Goal: Understand site structure: Understand site structure

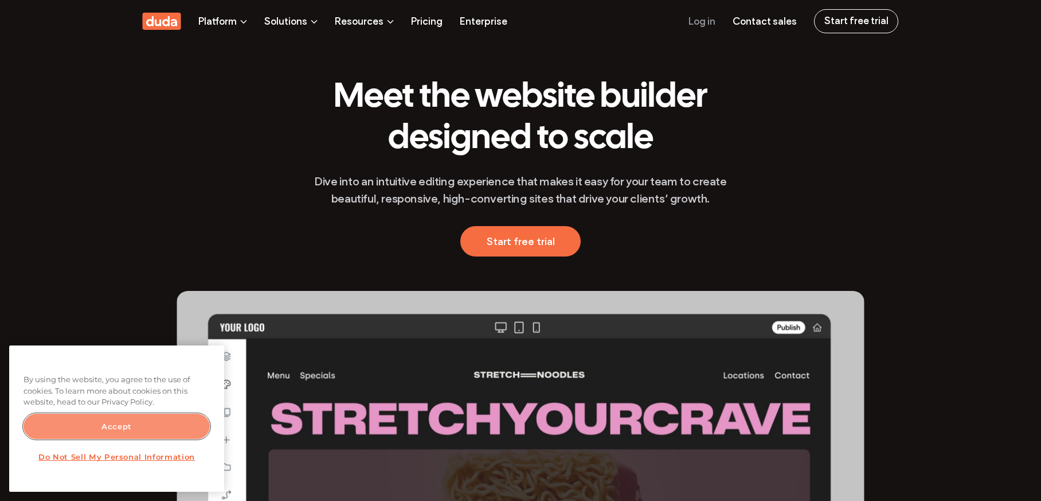
click at [95, 430] on button "Accept" at bounding box center [117, 425] width 186 height 25
click at [146, 435] on button "Accept" at bounding box center [117, 425] width 186 height 25
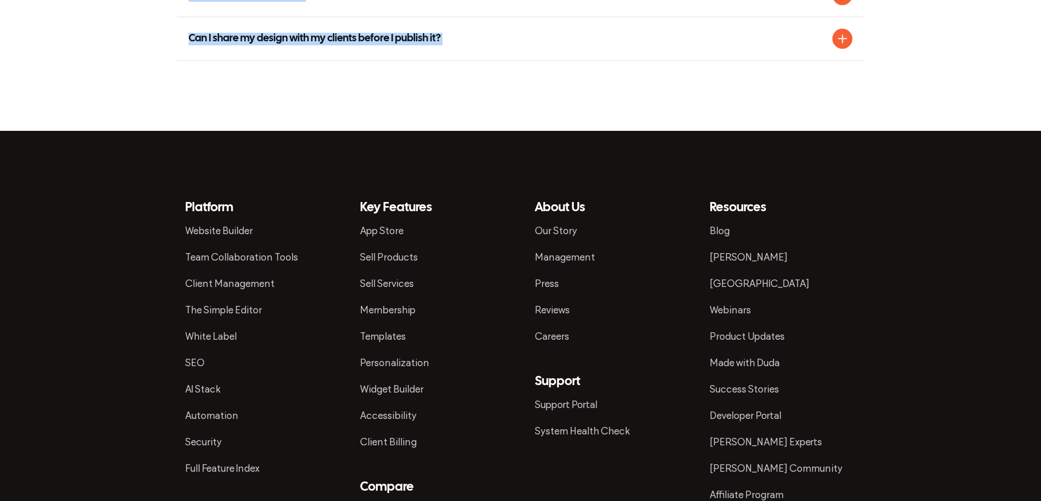
scroll to position [6002, 0]
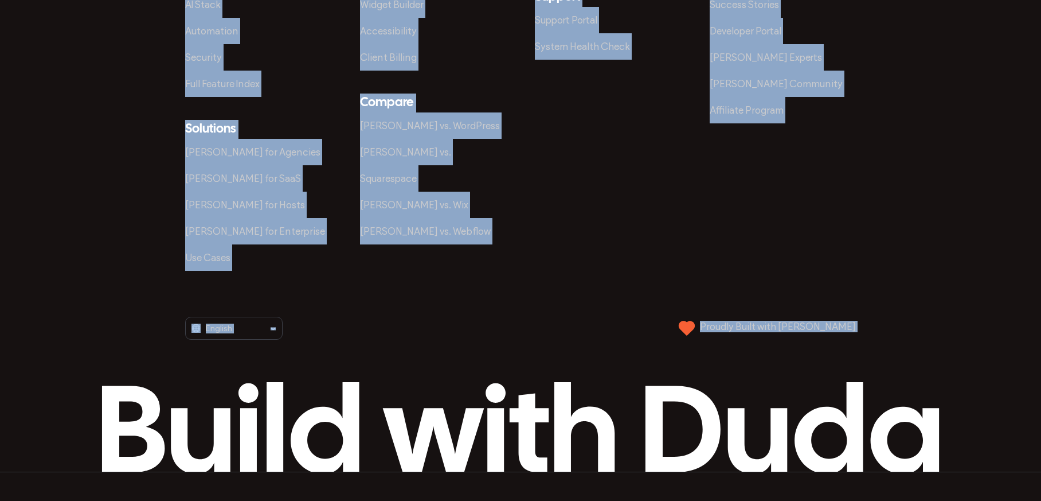
drag, startPoint x: 71, startPoint y: 15, endPoint x: 236, endPoint y: 488, distance: 501.0
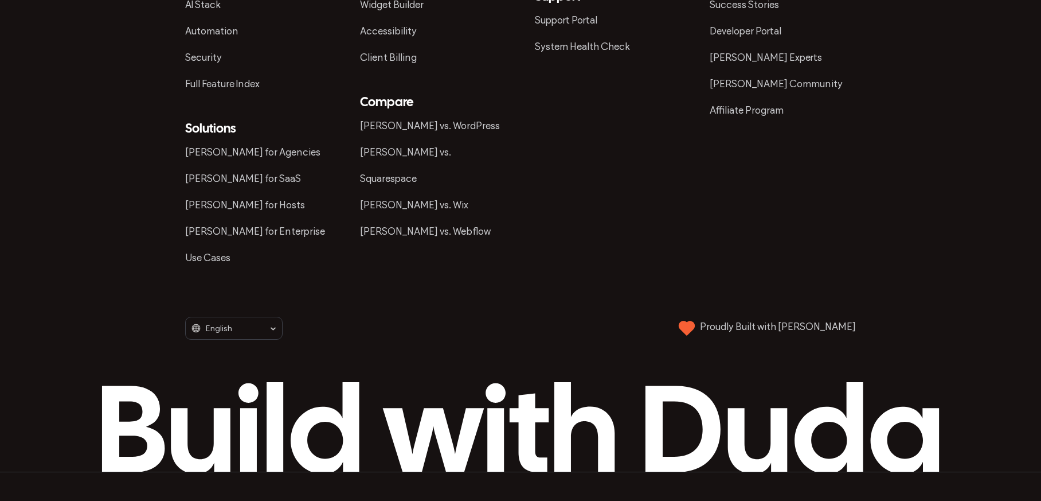
click at [97, 138] on footer "Platform Website Builder Team Collaboration Tools Client Management The Simple …" at bounding box center [520, 158] width 1041 height 822
